Goal: Task Accomplishment & Management: Manage account settings

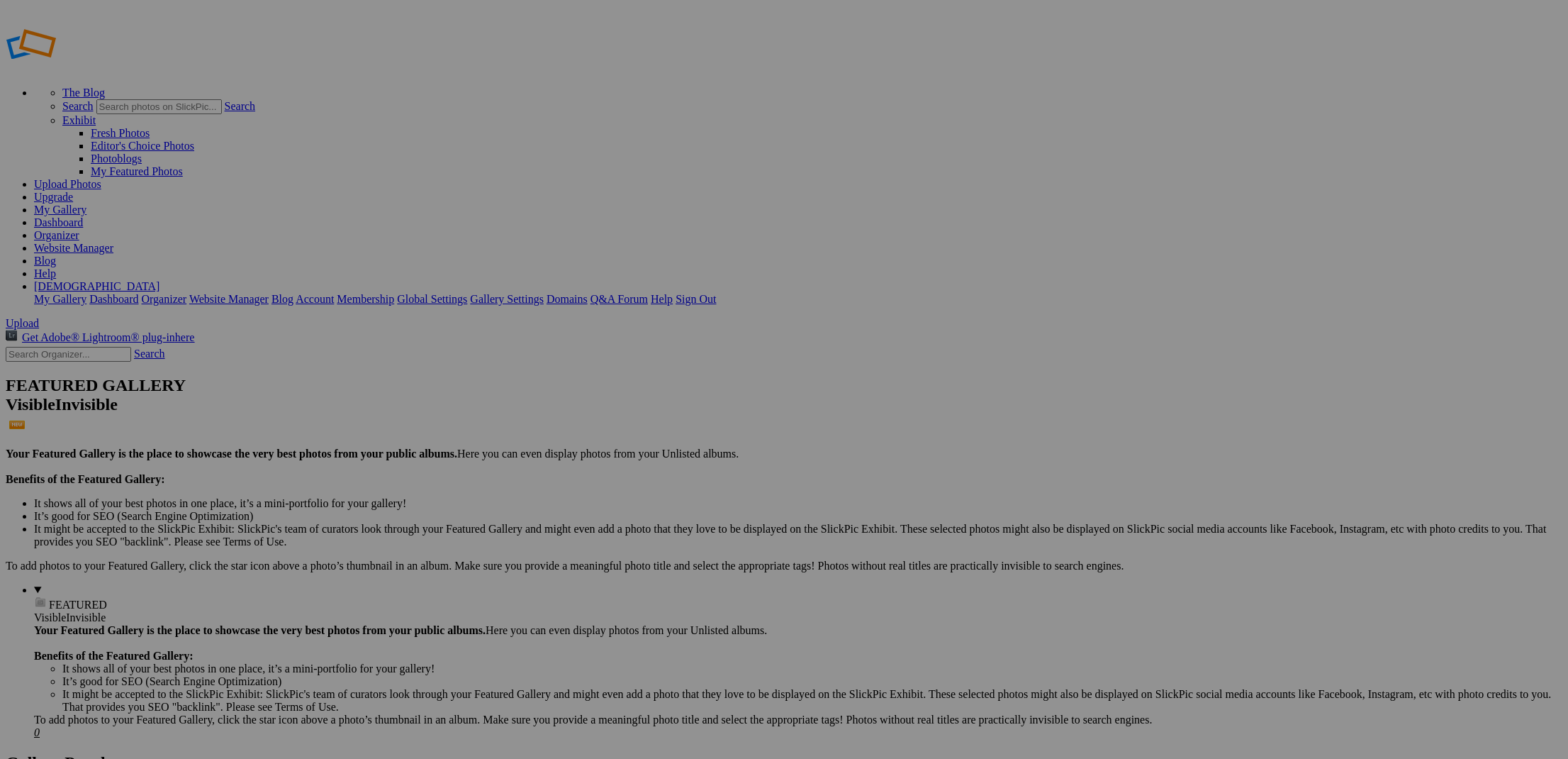
type input "1980 Rolls Royce Silver Shadow II"
drag, startPoint x: 947, startPoint y: 439, endPoint x: 948, endPoint y: 423, distance: 16.0
click at [657, 450] on span "Create" at bounding box center [642, 456] width 30 height 12
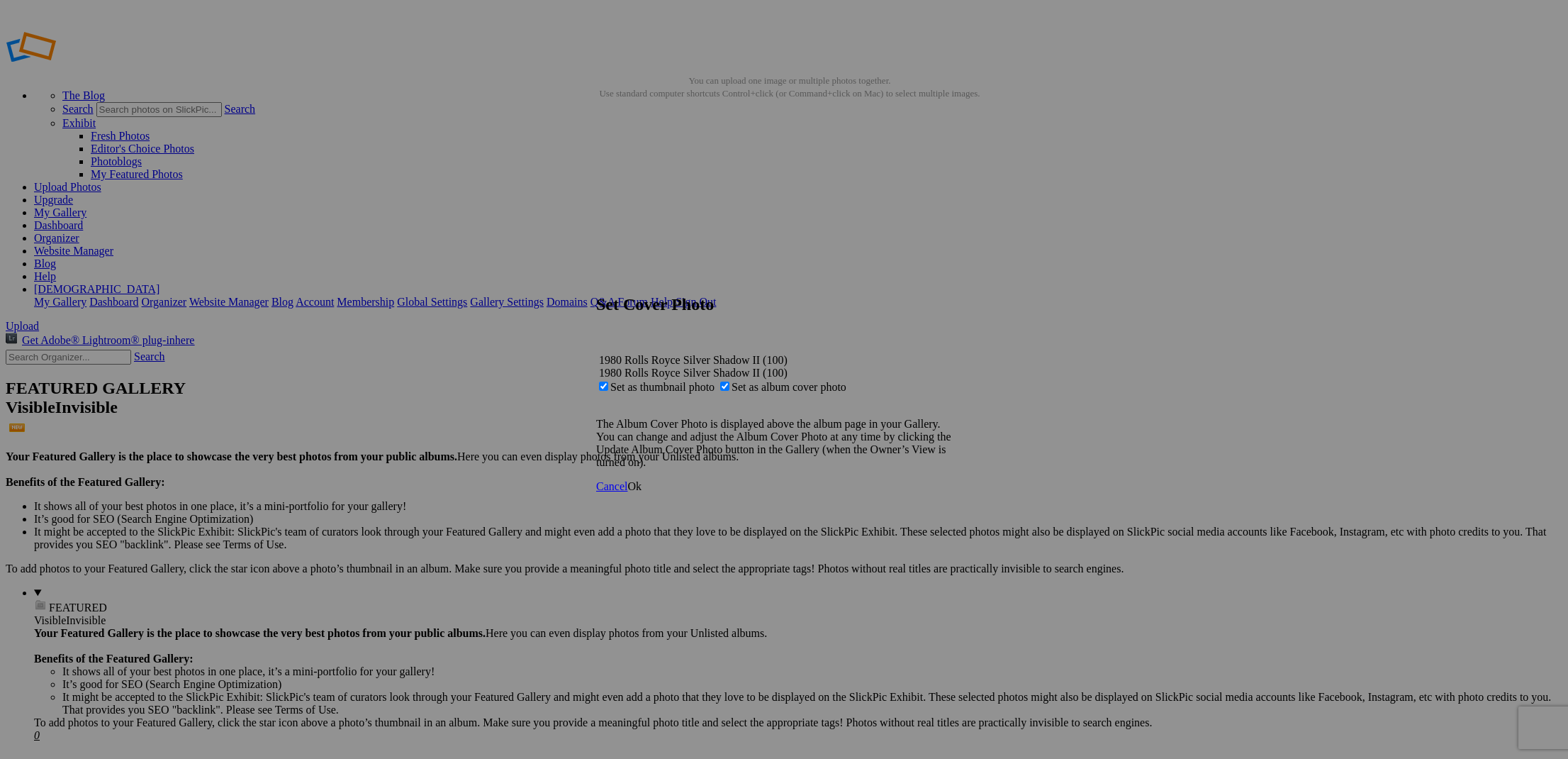
click at [641, 492] on span "Ok" at bounding box center [634, 486] width 14 height 12
